Goal: Book appointment/travel/reservation

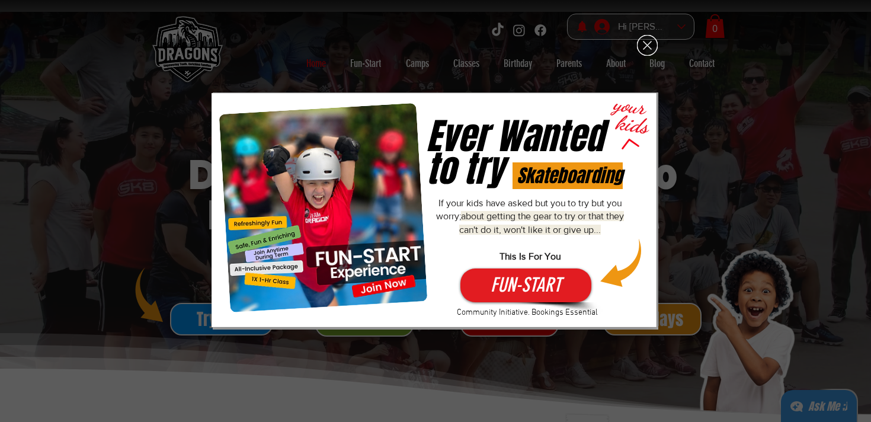
click at [646, 55] on icon "Back to site" at bounding box center [647, 45] width 21 height 21
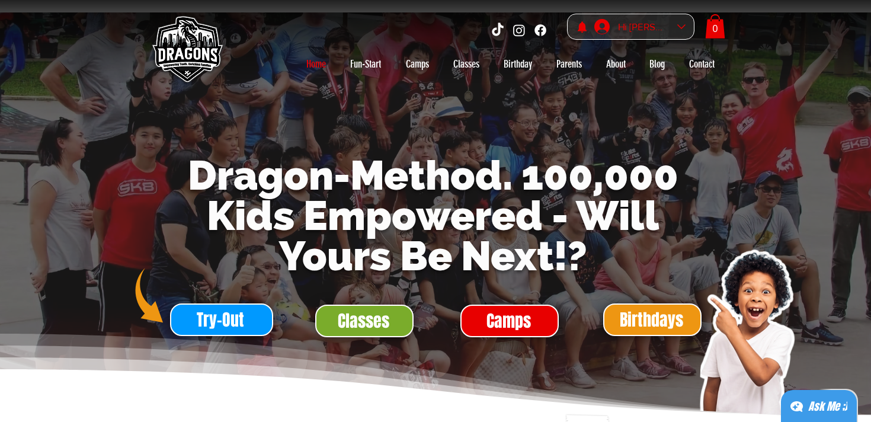
click at [672, 27] on div "Hi [PERSON_NAME]" at bounding box center [643, 27] width 59 height 18
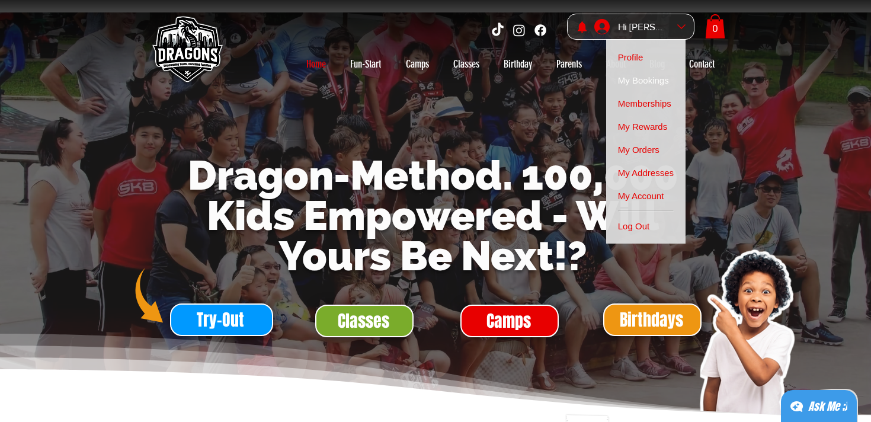
click at [654, 79] on span "My Bookings" at bounding box center [643, 80] width 51 height 23
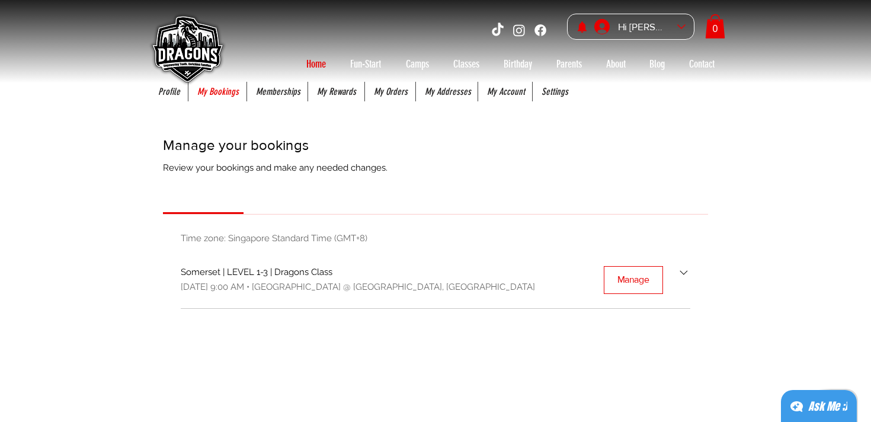
click at [311, 59] on p "Home" at bounding box center [315, 64] width 31 height 19
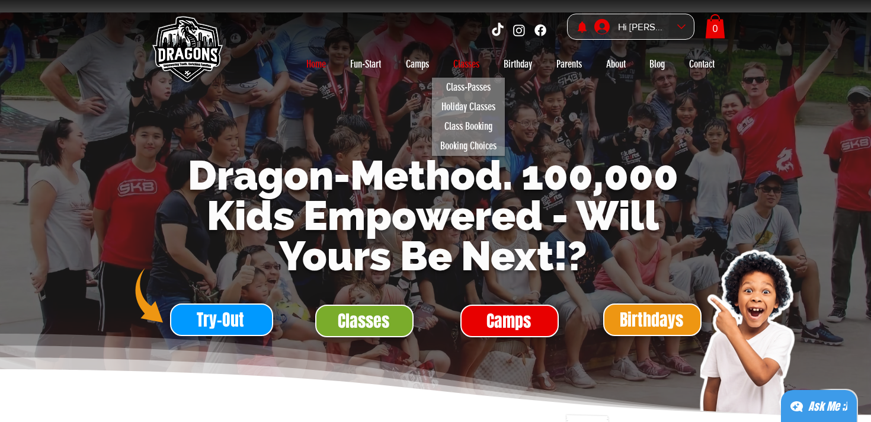
click at [465, 61] on p "Classes" at bounding box center [466, 64] width 38 height 19
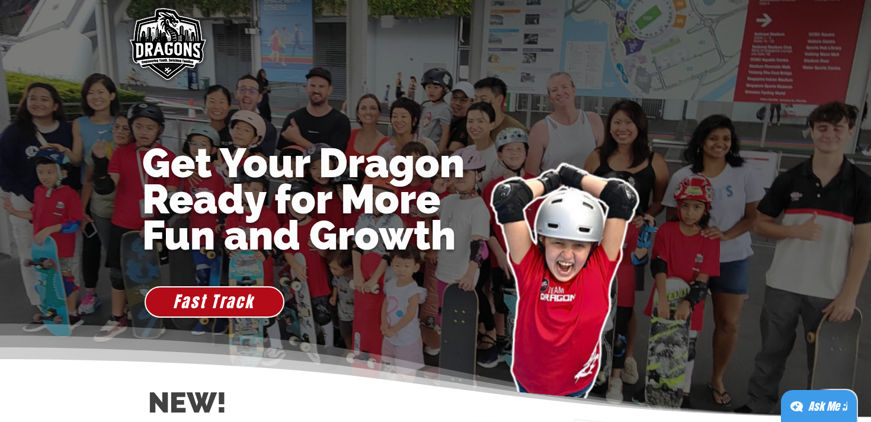
click at [187, 63] on img "main content" at bounding box center [166, 45] width 91 height 91
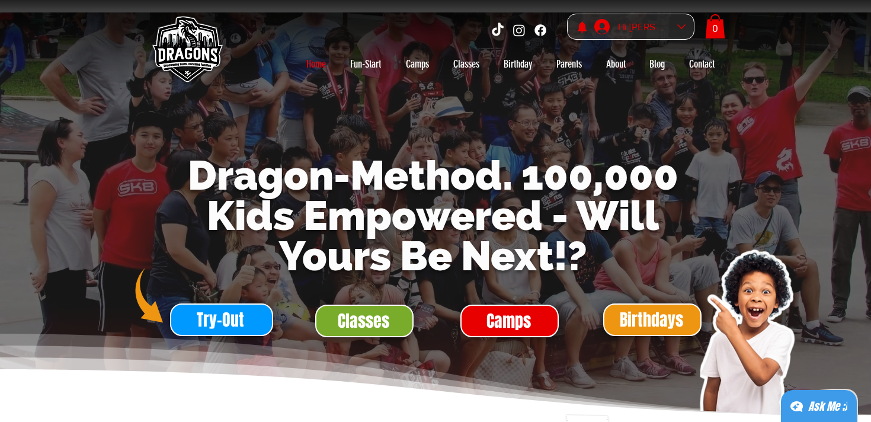
click at [678, 34] on div "Hi [PERSON_NAME]" at bounding box center [642, 26] width 104 height 25
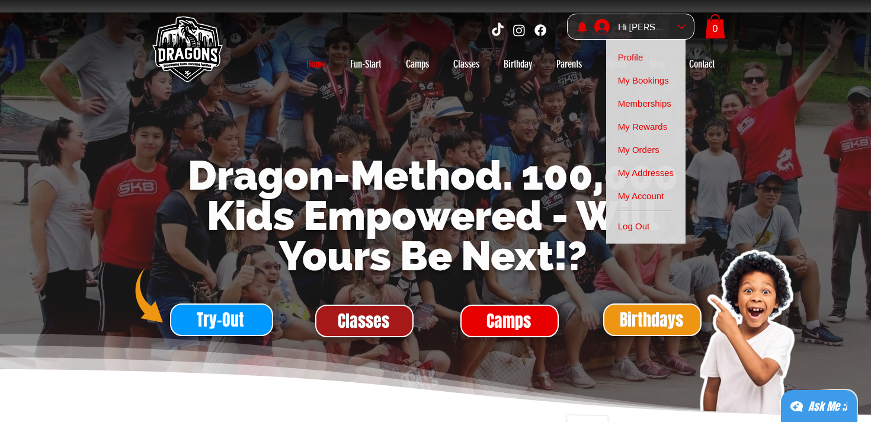
click at [380, 319] on span "Classes" at bounding box center [364, 320] width 52 height 23
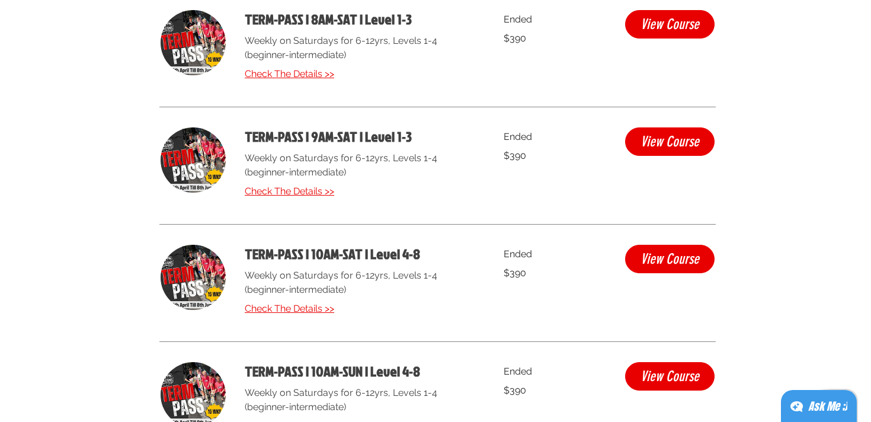
scroll to position [3377, 0]
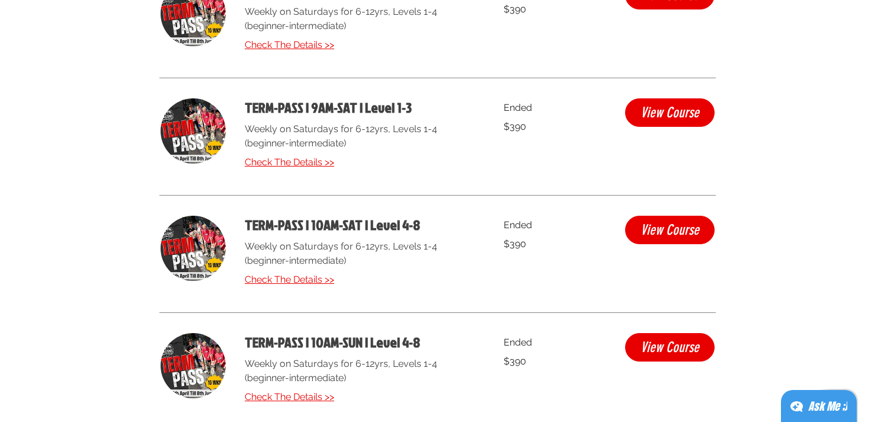
click at [327, 166] on div "TERM-PASS | 9AM-SAT | Level 1-3 Weekly on Saturdays for 6-12yrs, Levels 1-4 (be…" at bounding box center [360, 136] width 230 height 76
click at [324, 161] on span "Check The Details >>" at bounding box center [289, 161] width 89 height 11
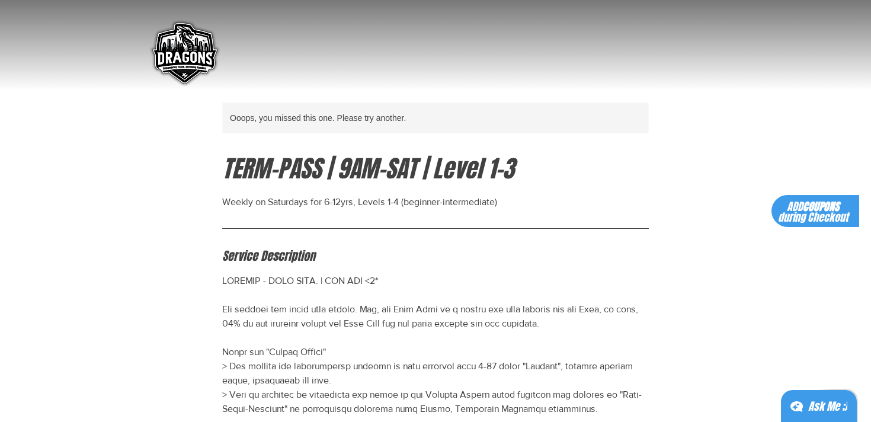
click at [172, 62] on img "main content" at bounding box center [184, 54] width 76 height 76
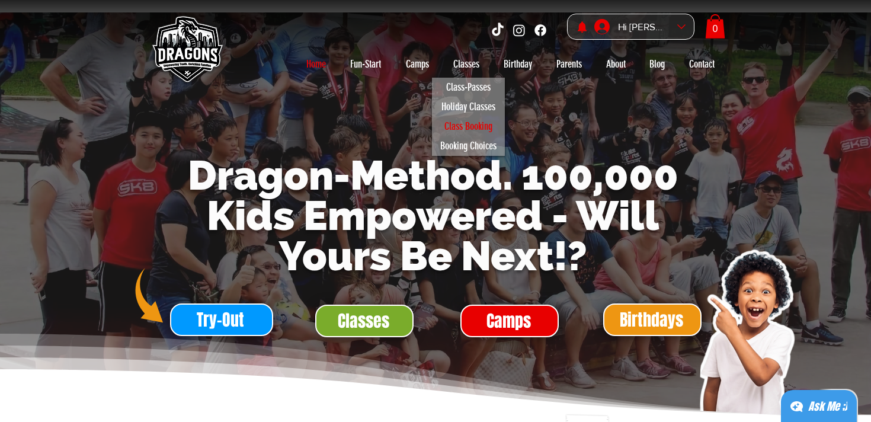
click at [467, 120] on p "Class Booking" at bounding box center [468, 127] width 59 height 20
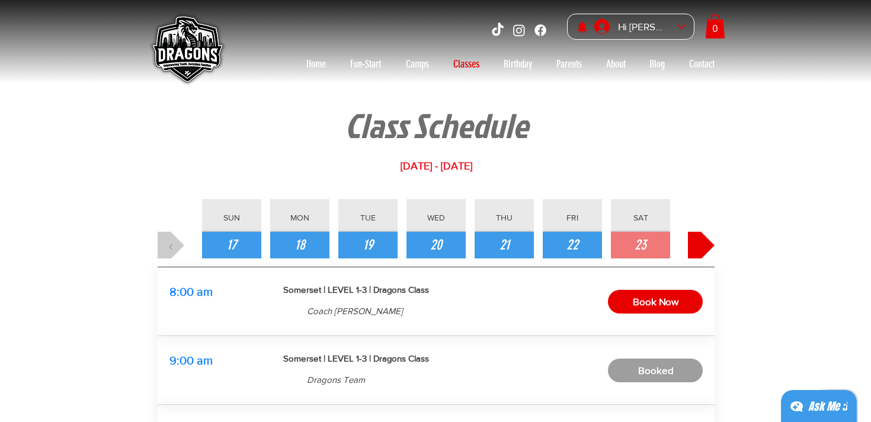
click at [702, 238] on span "›" at bounding box center [701, 245] width 5 height 20
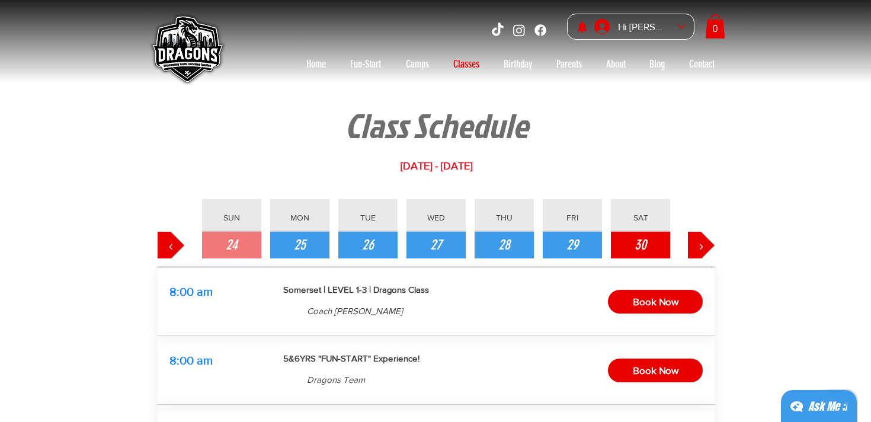
click at [652, 239] on button "30" at bounding box center [640, 245] width 59 height 27
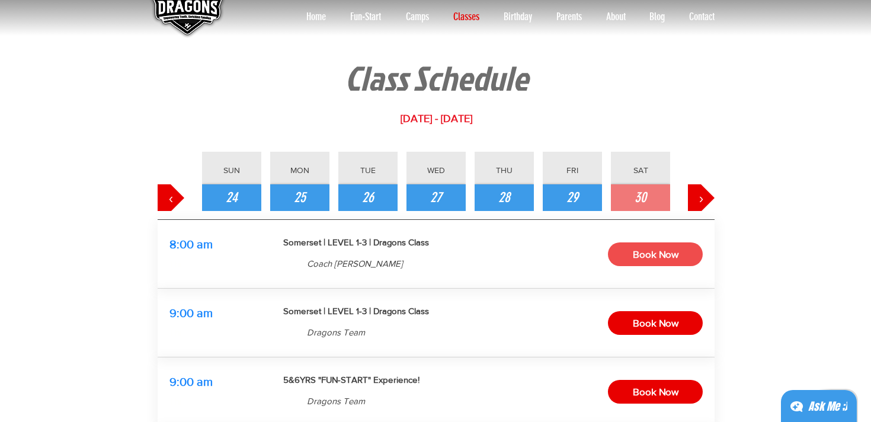
scroll to position [57, 0]
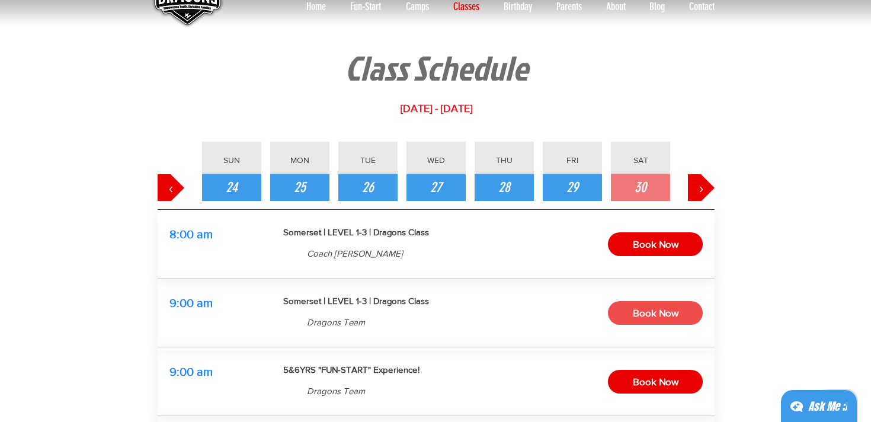
click at [646, 314] on span "Book Now" at bounding box center [656, 313] width 46 height 18
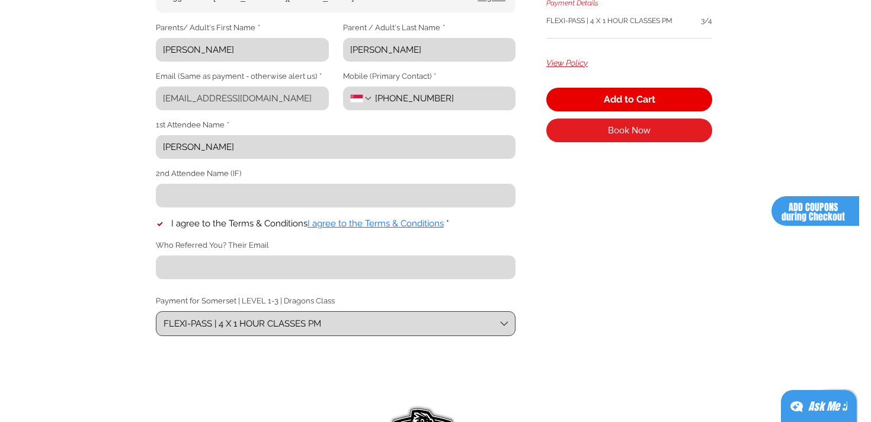
scroll to position [267, 0]
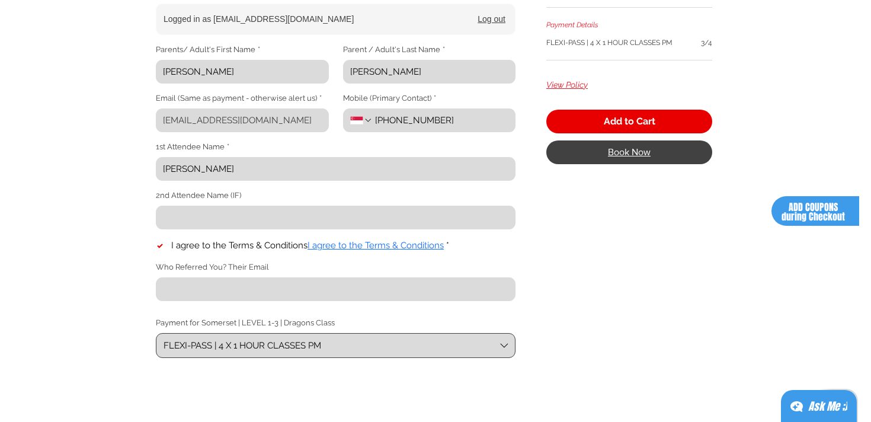
click at [607, 155] on button "Book Now" at bounding box center [629, 152] width 166 height 24
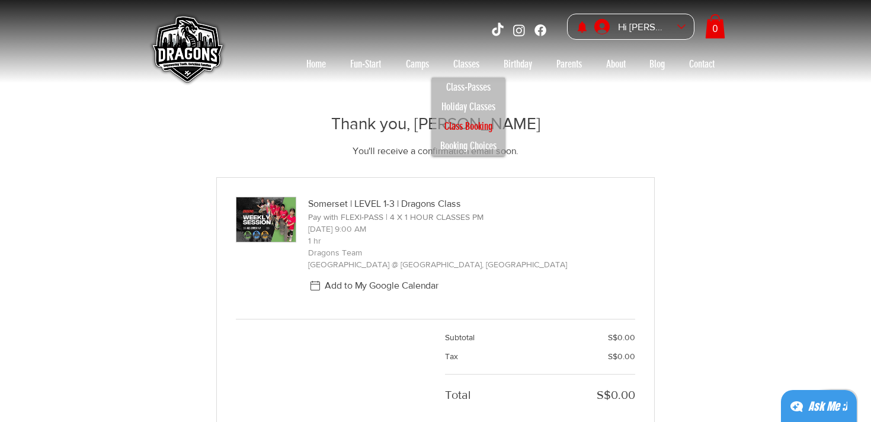
click at [482, 127] on p "Class Booking" at bounding box center [468, 127] width 59 height 20
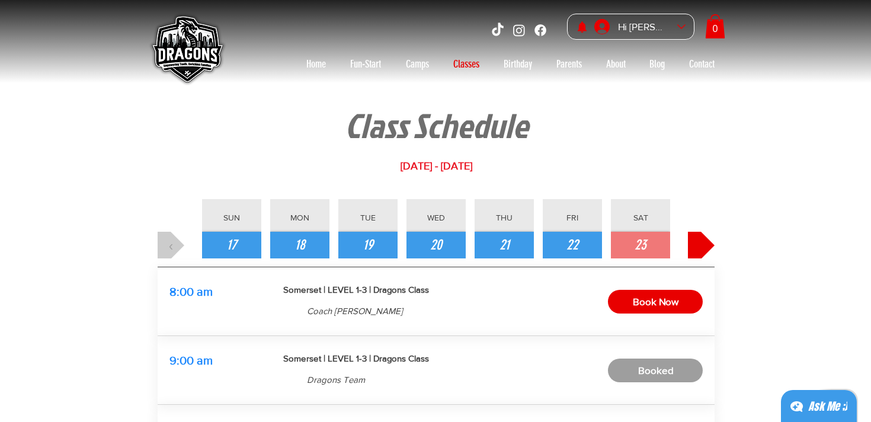
click at [700, 247] on span "›" at bounding box center [701, 245] width 5 height 20
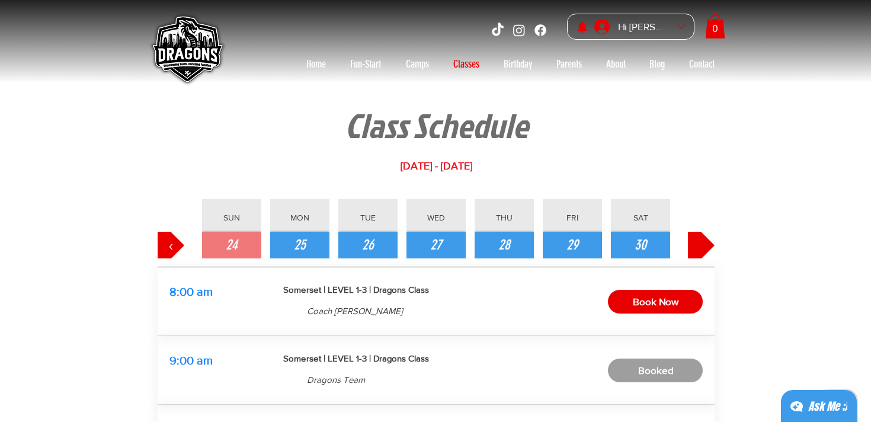
click at [700, 247] on span "›" at bounding box center [701, 245] width 5 height 20
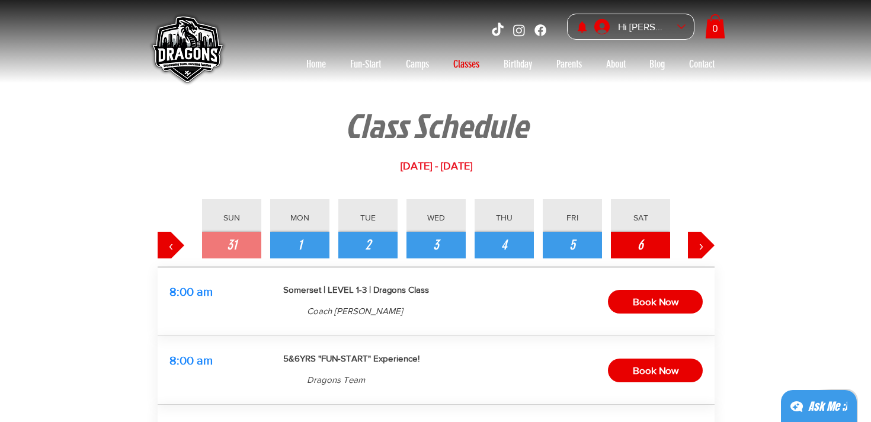
click at [648, 242] on button "6" at bounding box center [640, 245] width 59 height 27
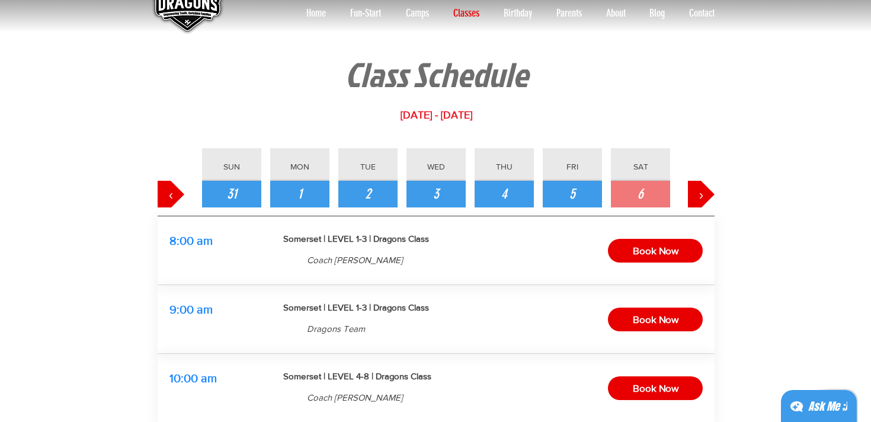
scroll to position [56, 0]
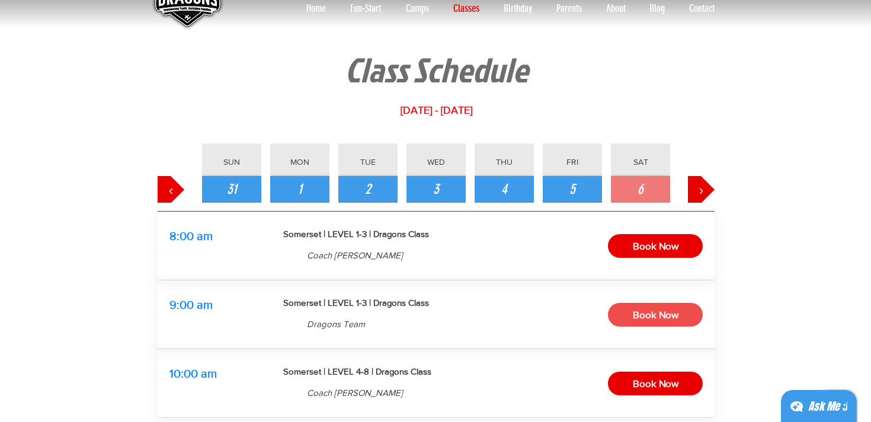
click at [650, 315] on span "Book Now" at bounding box center [656, 315] width 46 height 18
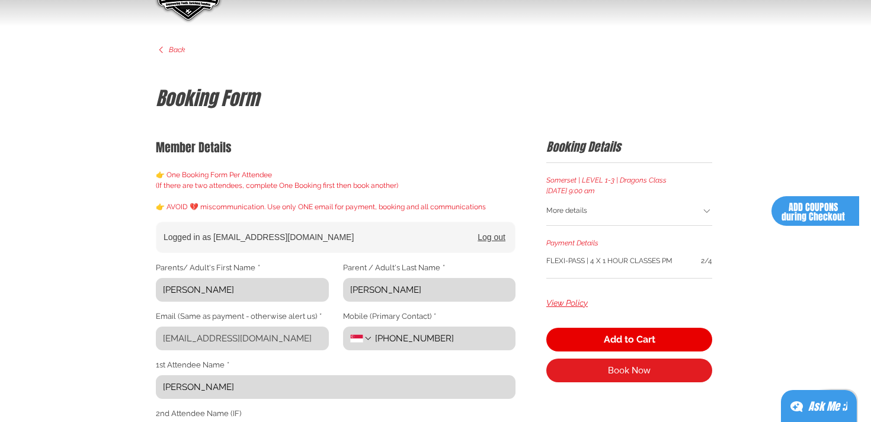
scroll to position [55, 0]
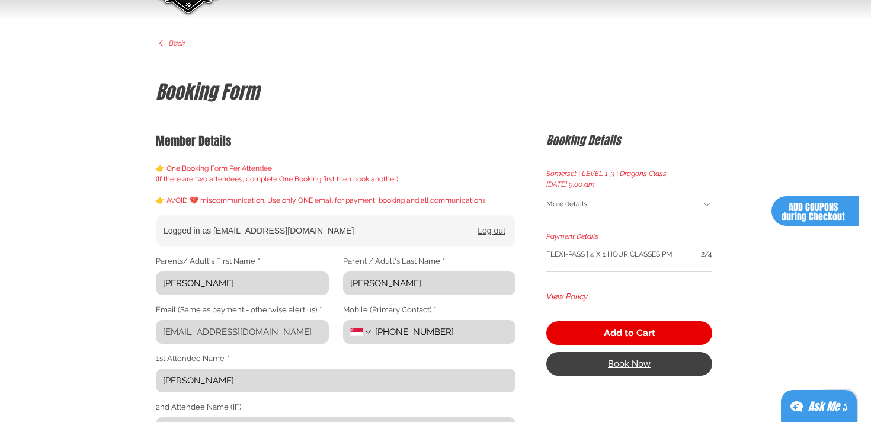
click at [642, 358] on button "Book Now" at bounding box center [629, 364] width 166 height 24
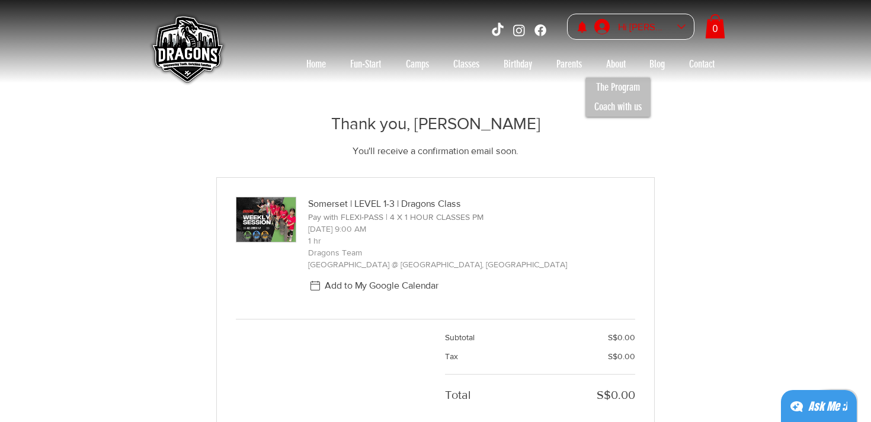
click at [674, 27] on div "Sandiip Saravanan account" at bounding box center [681, 27] width 17 height 8
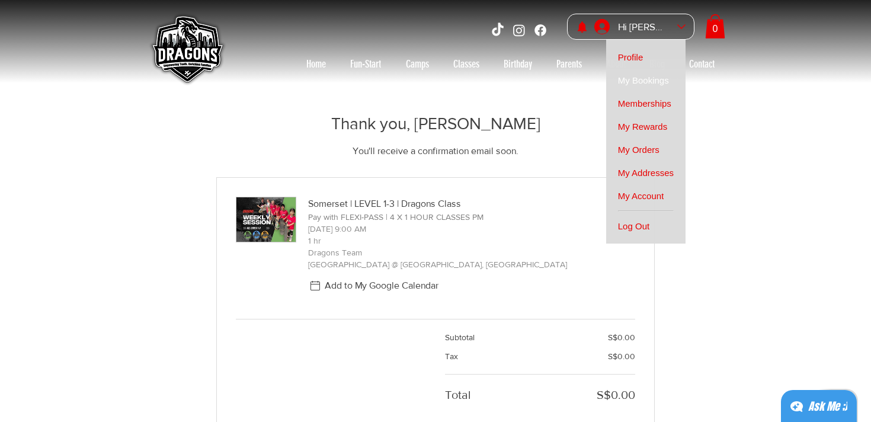
click at [652, 81] on span "My Bookings" at bounding box center [643, 80] width 51 height 23
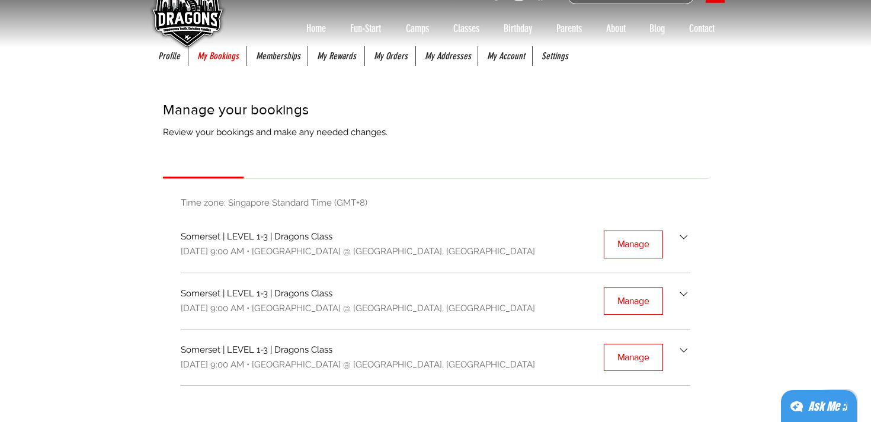
scroll to position [37, 0]
click at [230, 53] on p "My Bookings" at bounding box center [217, 55] width 53 height 20
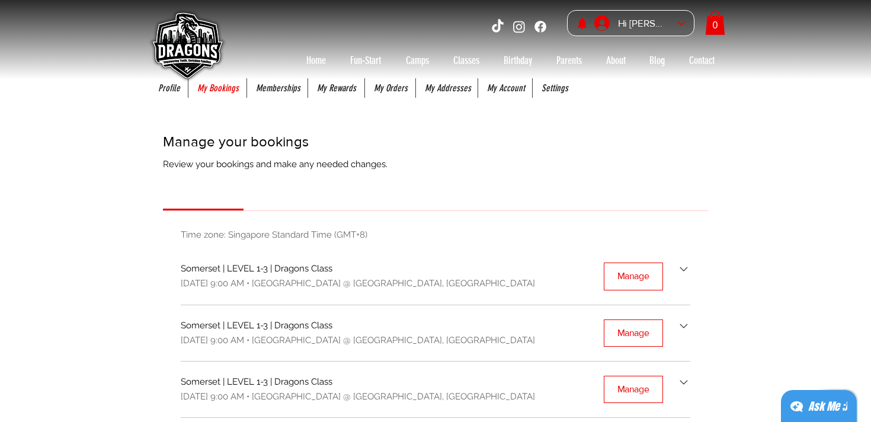
scroll to position [0, 0]
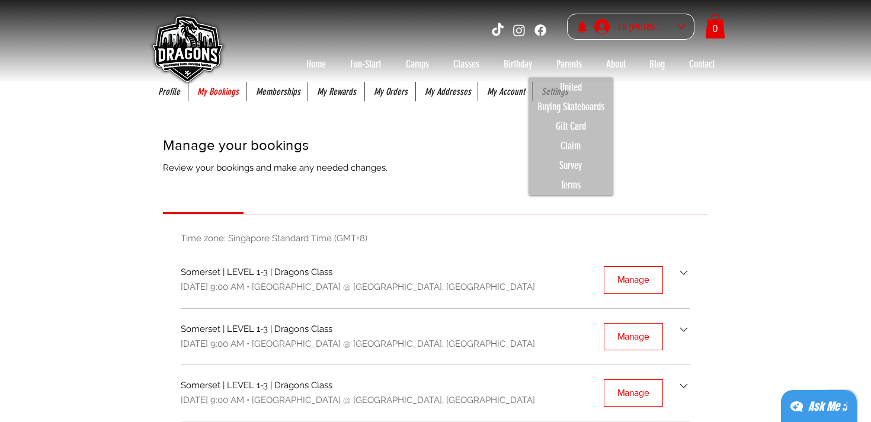
click at [662, 24] on div "Hi [PERSON_NAME]" at bounding box center [643, 27] width 59 height 18
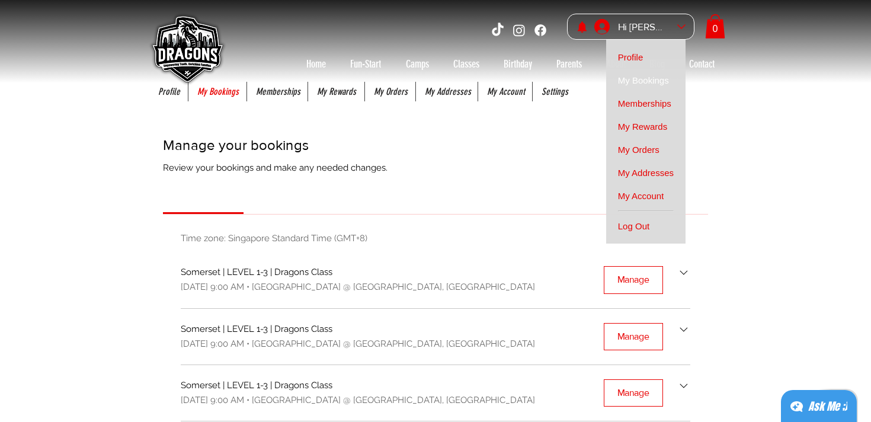
click at [649, 76] on span "My Bookings" at bounding box center [643, 80] width 51 height 23
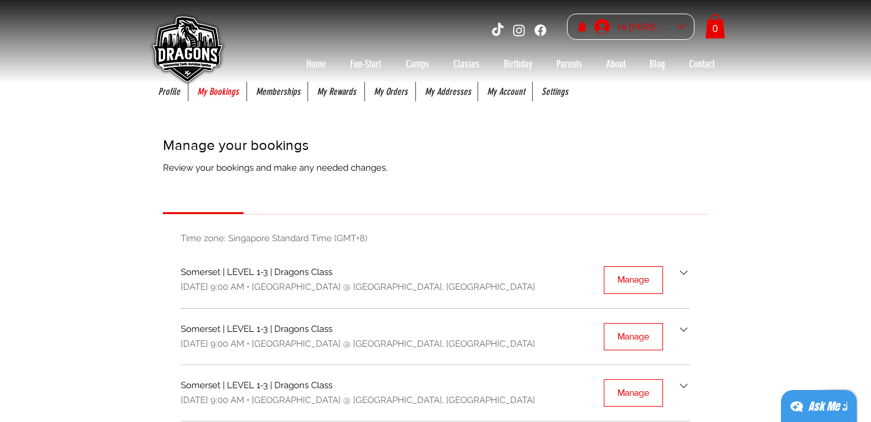
click at [683, 27] on div "Sandiip Saravanan account" at bounding box center [681, 27] width 8 height 8
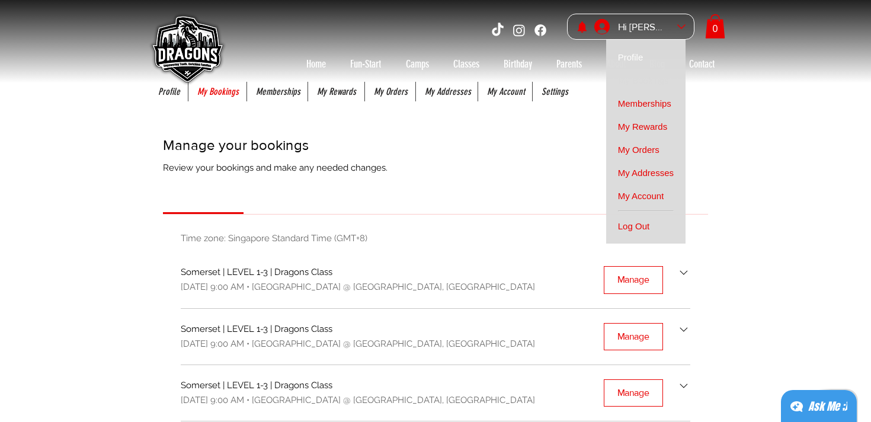
click at [651, 54] on link "Profile" at bounding box center [645, 57] width 79 height 23
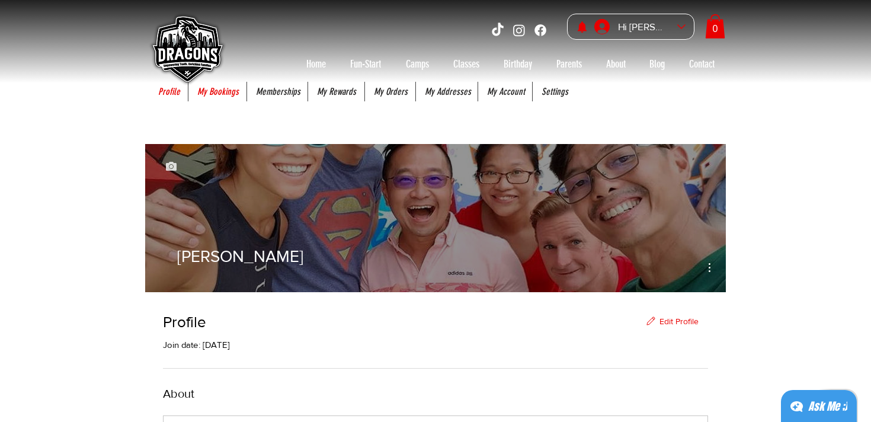
click at [236, 92] on p "My Bookings" at bounding box center [217, 92] width 53 height 20
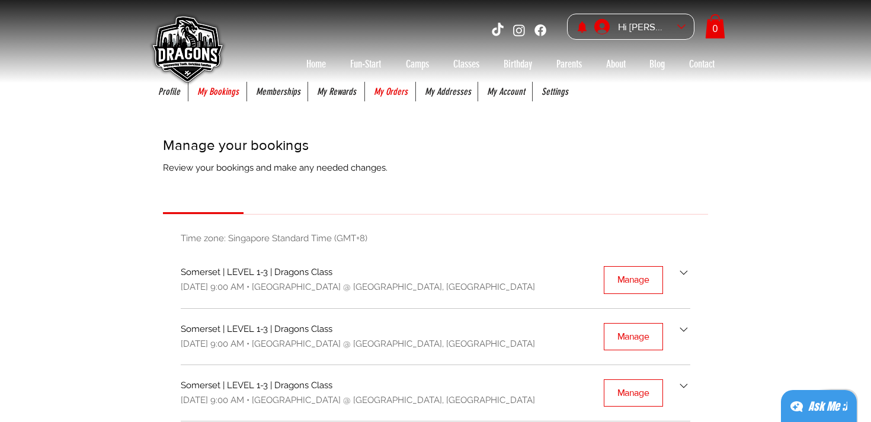
click at [380, 95] on p "My Orders" at bounding box center [391, 92] width 46 height 20
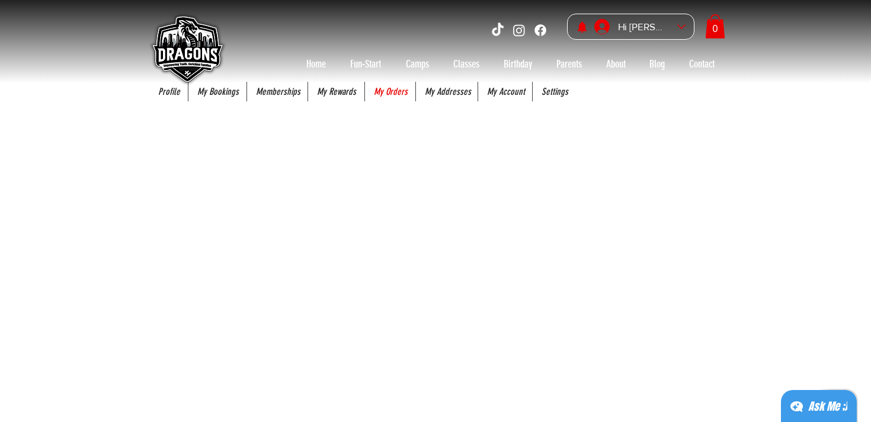
click at [226, 91] on img at bounding box center [186, 50] width 83 height 83
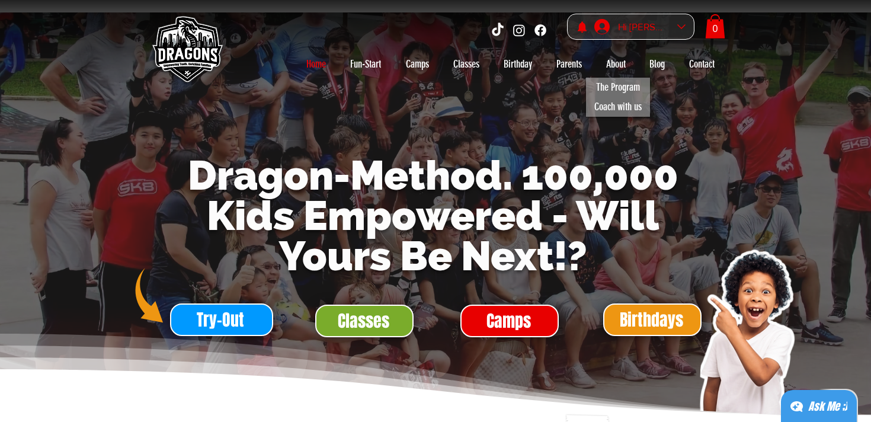
click at [666, 36] on div "Hi [PERSON_NAME]" at bounding box center [642, 26] width 104 height 25
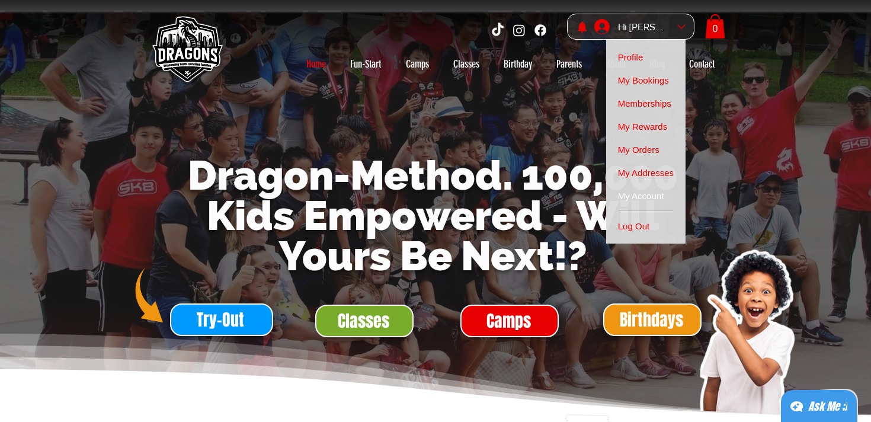
click at [648, 196] on span "My Account" at bounding box center [641, 195] width 46 height 23
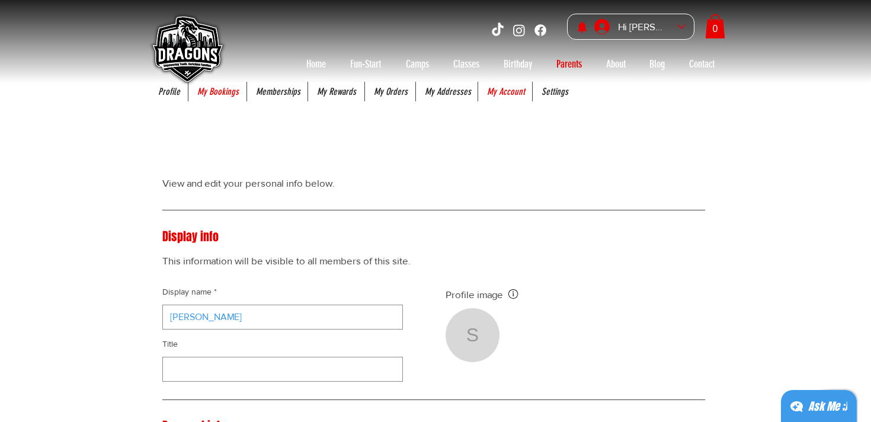
click at [225, 94] on p "My Bookings" at bounding box center [217, 92] width 53 height 20
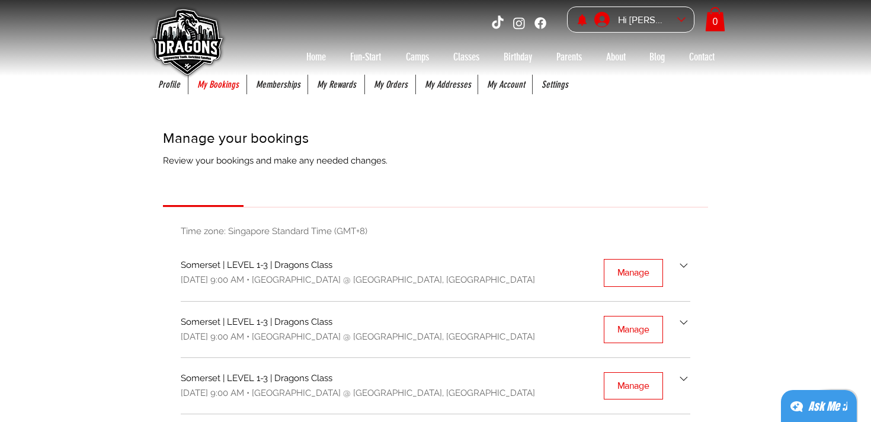
scroll to position [2, 0]
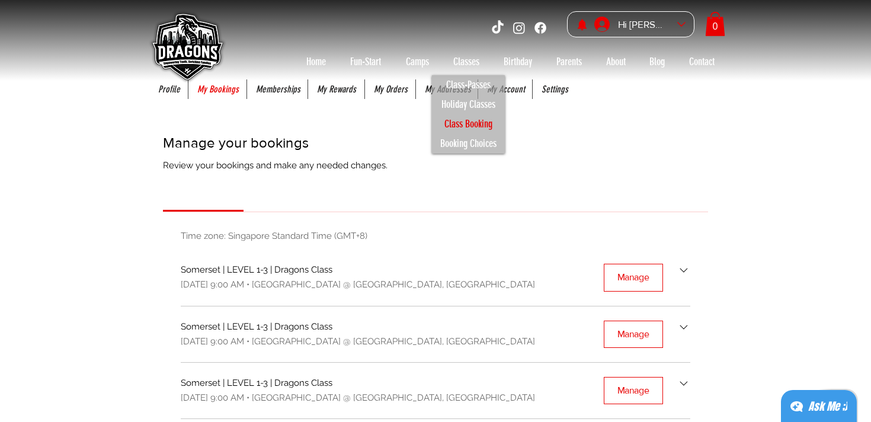
click at [475, 128] on p "Class Booking" at bounding box center [468, 124] width 59 height 20
click at [476, 125] on p "Class Booking" at bounding box center [468, 124] width 59 height 20
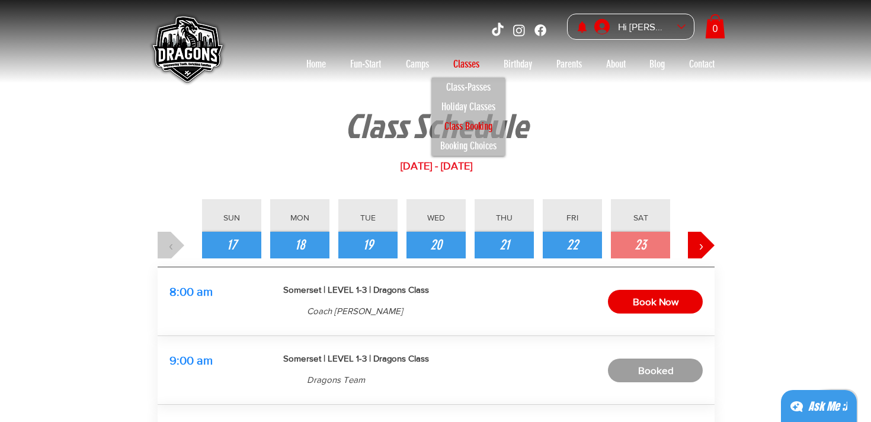
click at [664, 163] on p "[DATE] - [DATE]" at bounding box center [436, 166] width 557 height 12
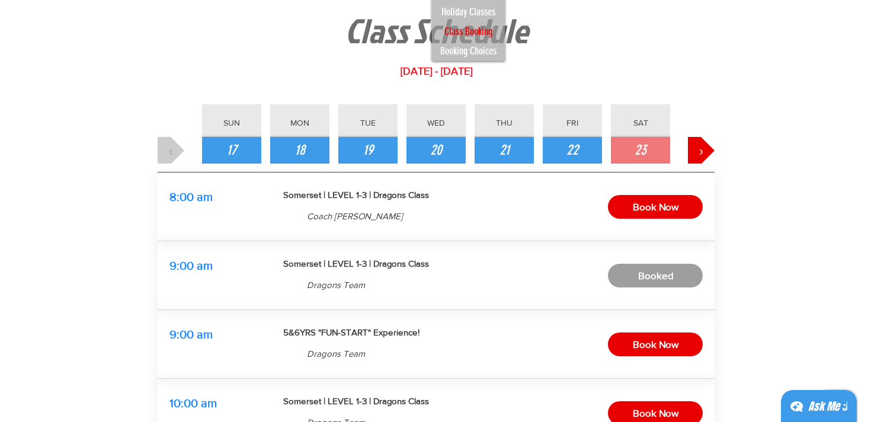
scroll to position [98, 0]
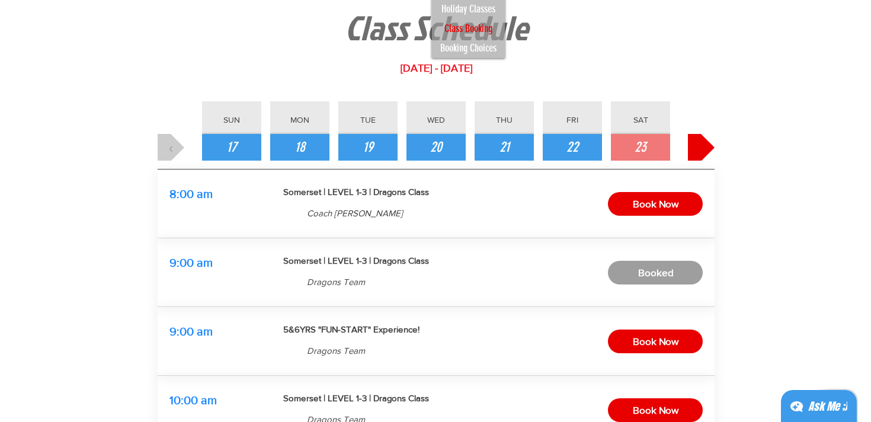
click at [696, 144] on button "›" at bounding box center [701, 147] width 27 height 27
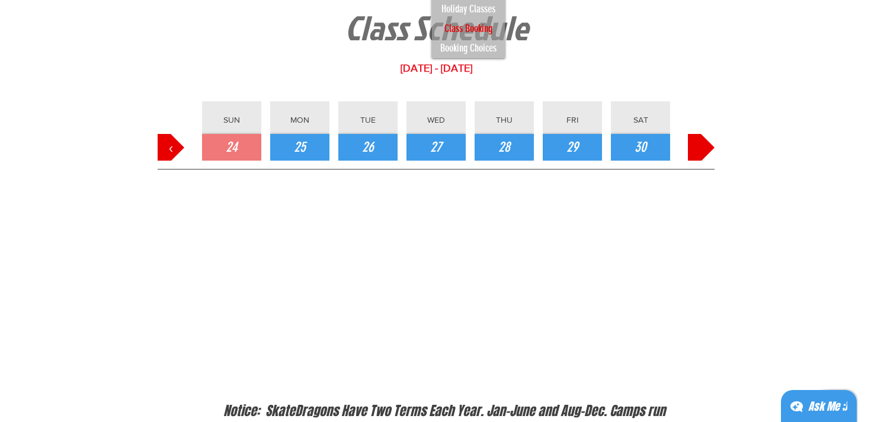
click at [696, 144] on button "›" at bounding box center [701, 147] width 27 height 27
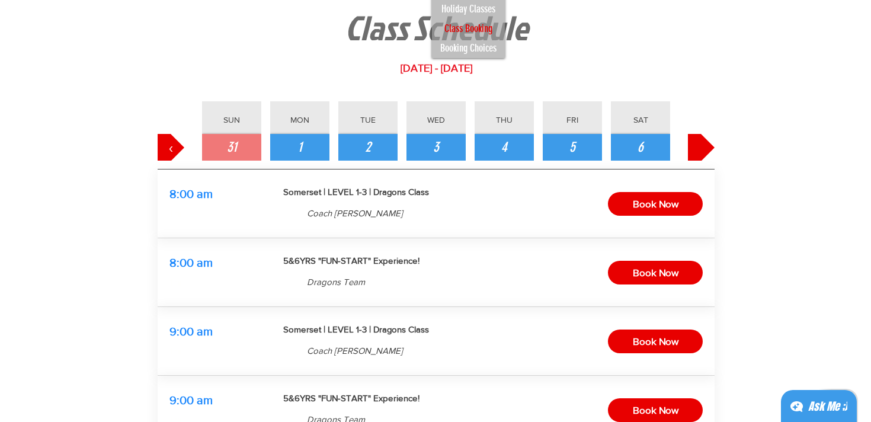
click at [696, 144] on button "›" at bounding box center [701, 147] width 27 height 27
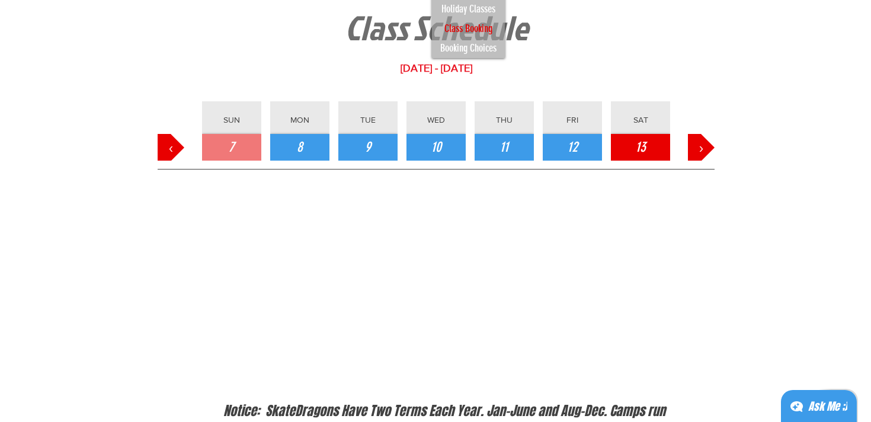
click at [652, 152] on button "13" at bounding box center [640, 147] width 59 height 27
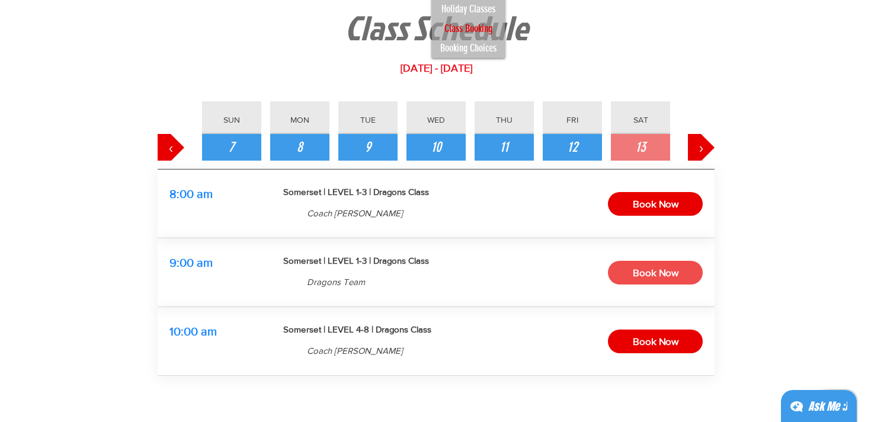
click at [661, 273] on span "Book Now" at bounding box center [656, 273] width 46 height 18
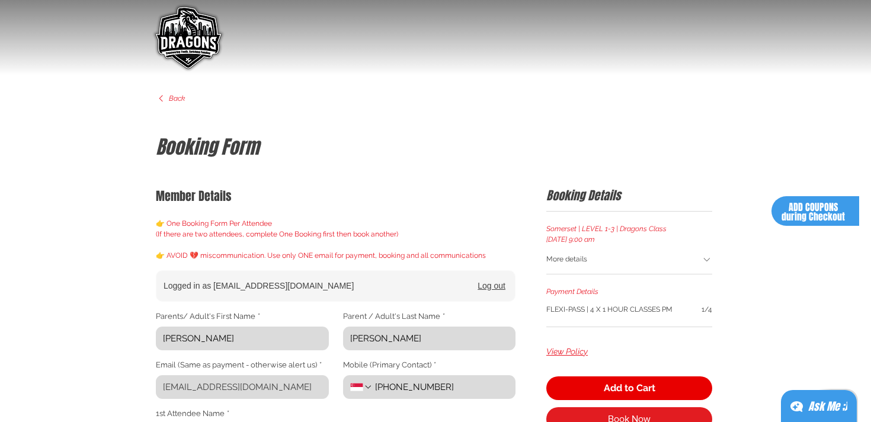
click at [699, 262] on div "More details" at bounding box center [623, 260] width 155 height 12
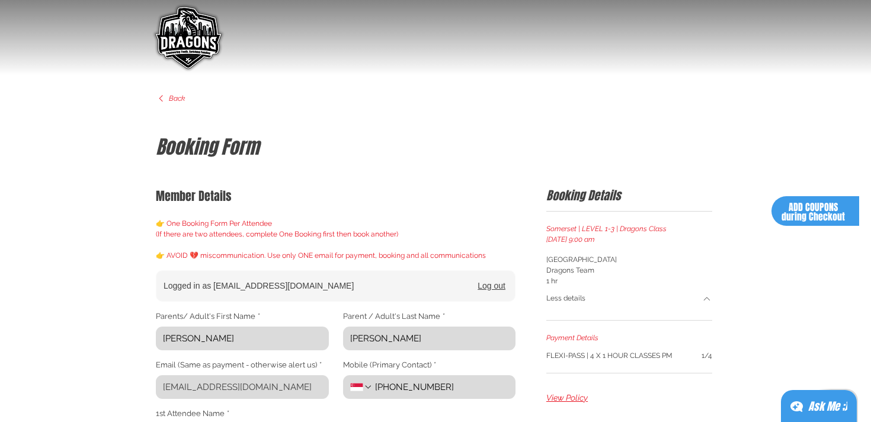
click at [699, 262] on p "[GEOGRAPHIC_DATA]" at bounding box center [629, 259] width 166 height 11
click at [703, 289] on div "Less details" at bounding box center [629, 299] width 166 height 26
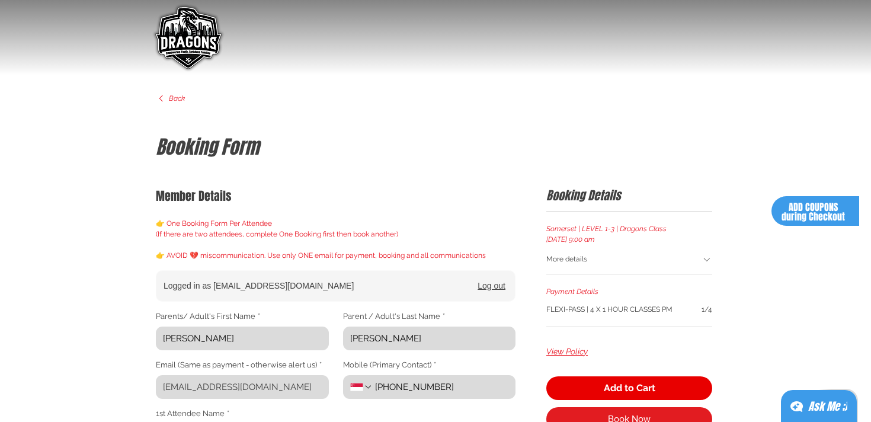
click at [707, 313] on span "1/4" at bounding box center [707, 309] width 11 height 11
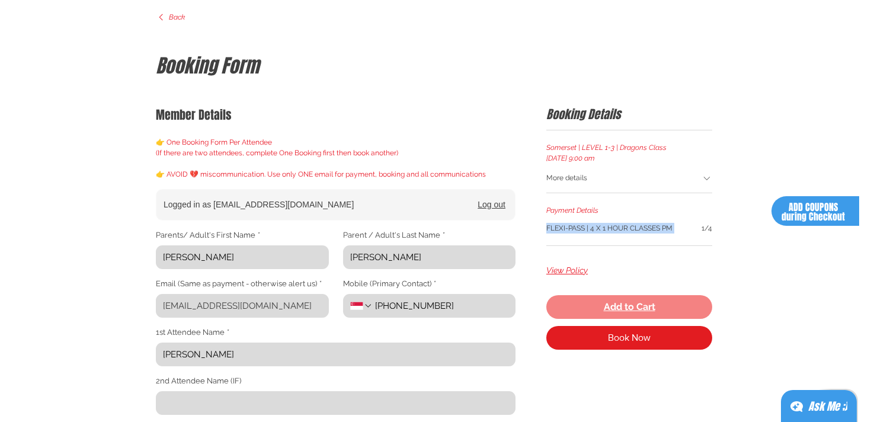
scroll to position [82, 0]
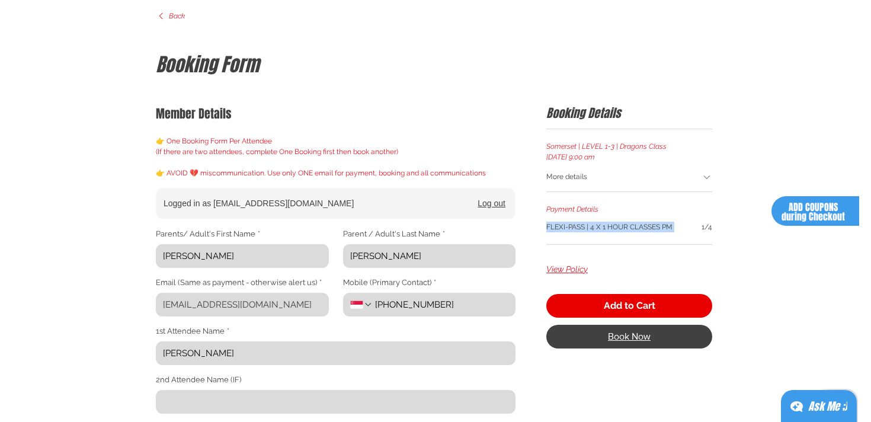
click at [661, 331] on button "Book Now" at bounding box center [629, 337] width 166 height 24
